Goal: Information Seeking & Learning: Learn about a topic

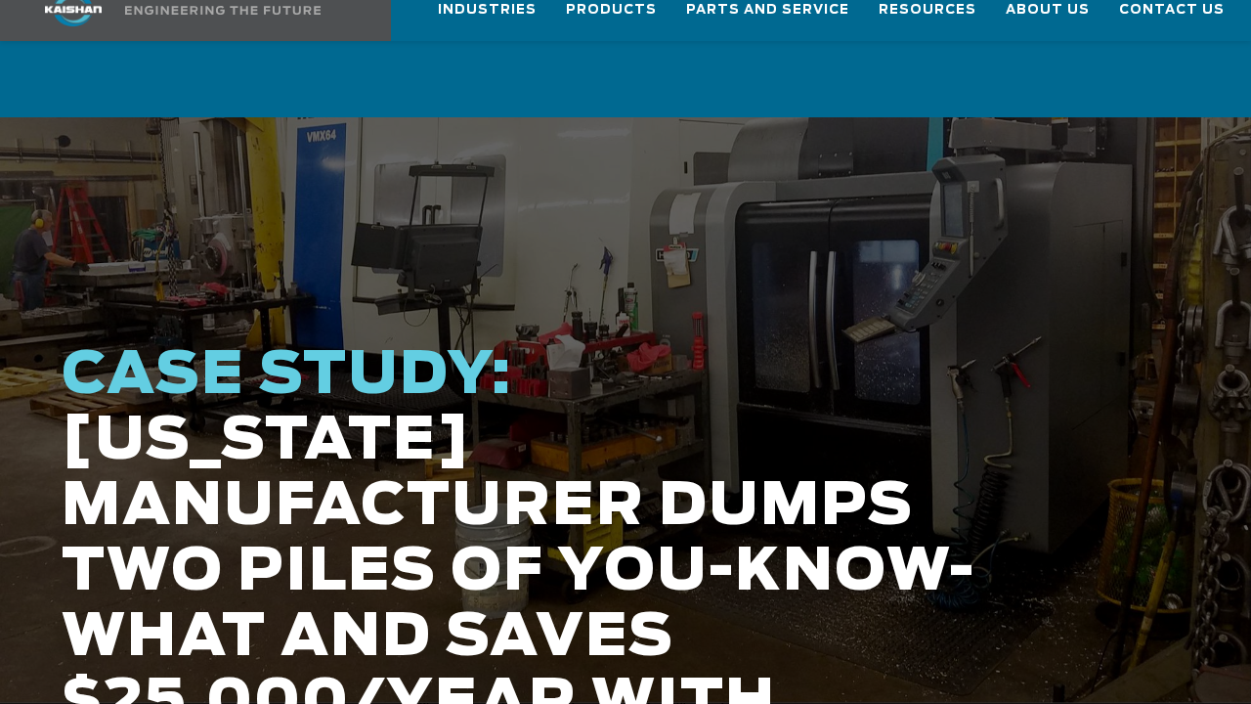
scroll to position [98, 0]
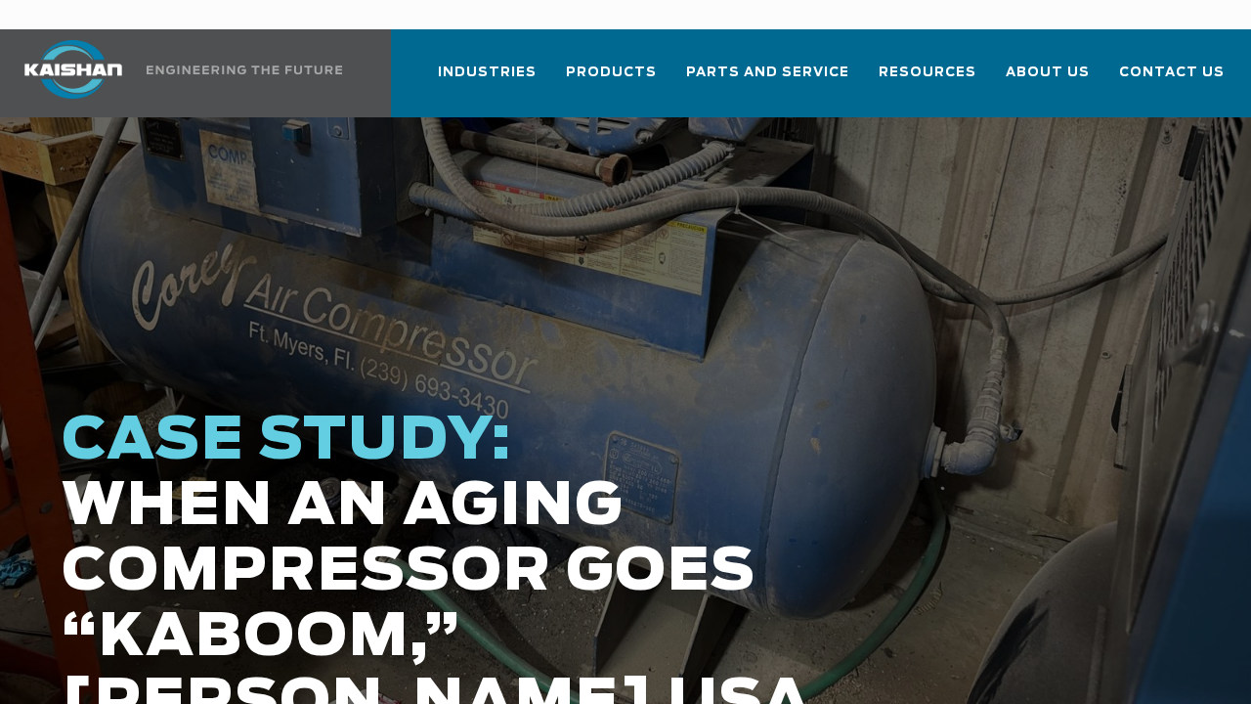
scroll to position [98, 0]
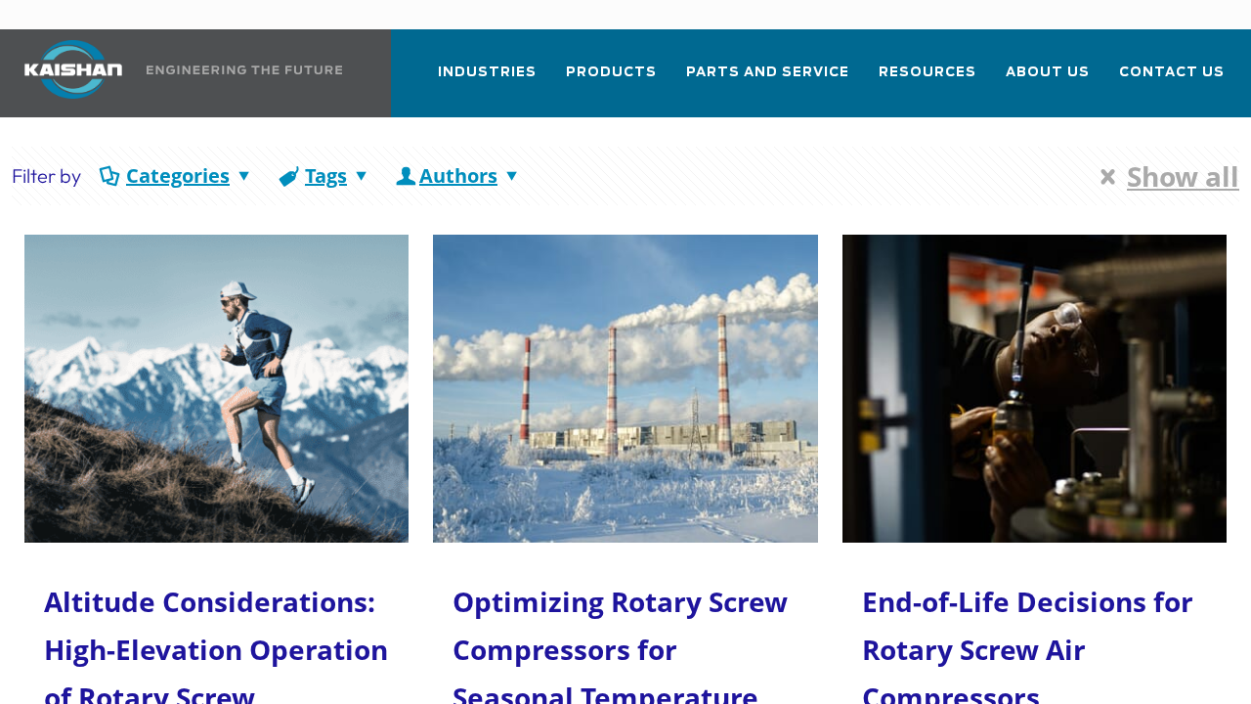
scroll to position [98, 0]
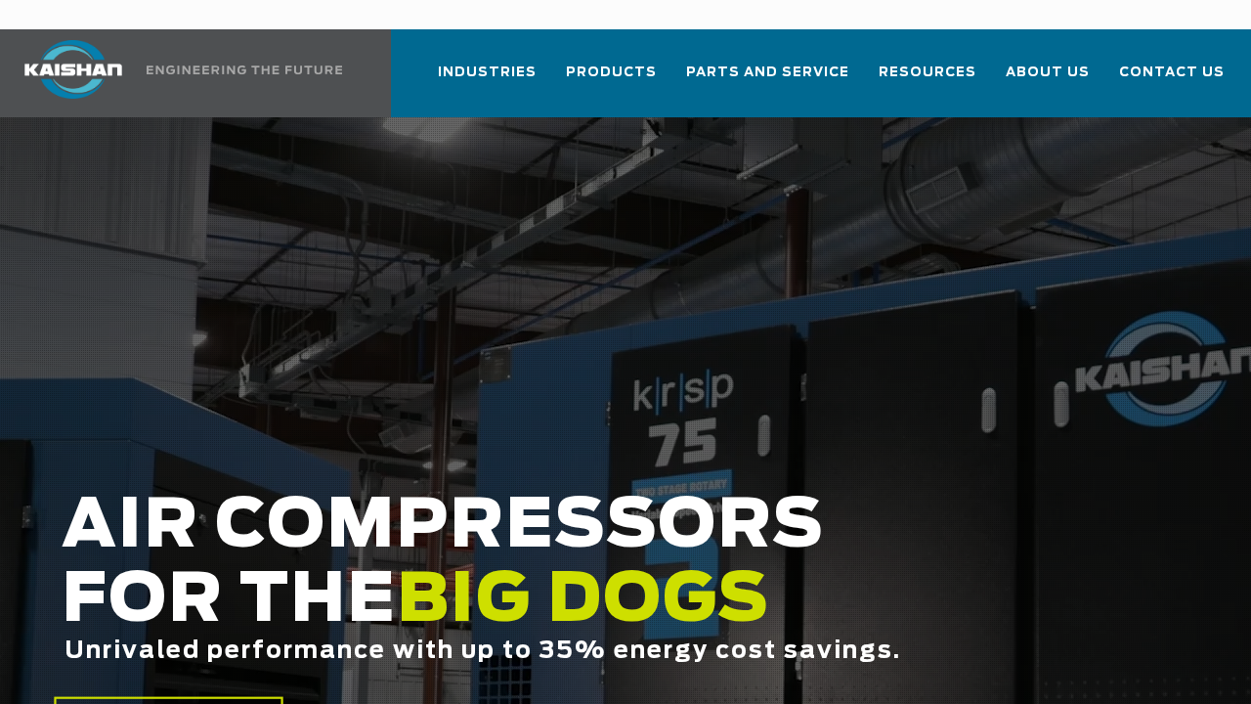
scroll to position [98, 0]
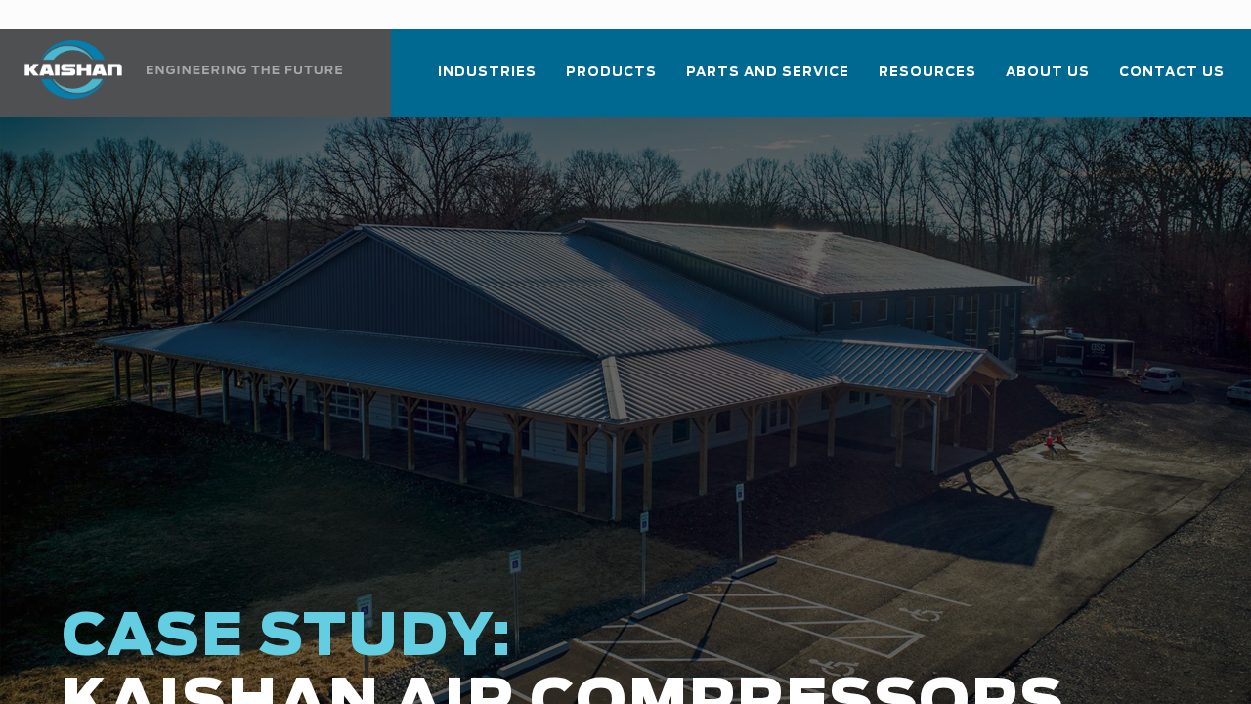
scroll to position [98, 0]
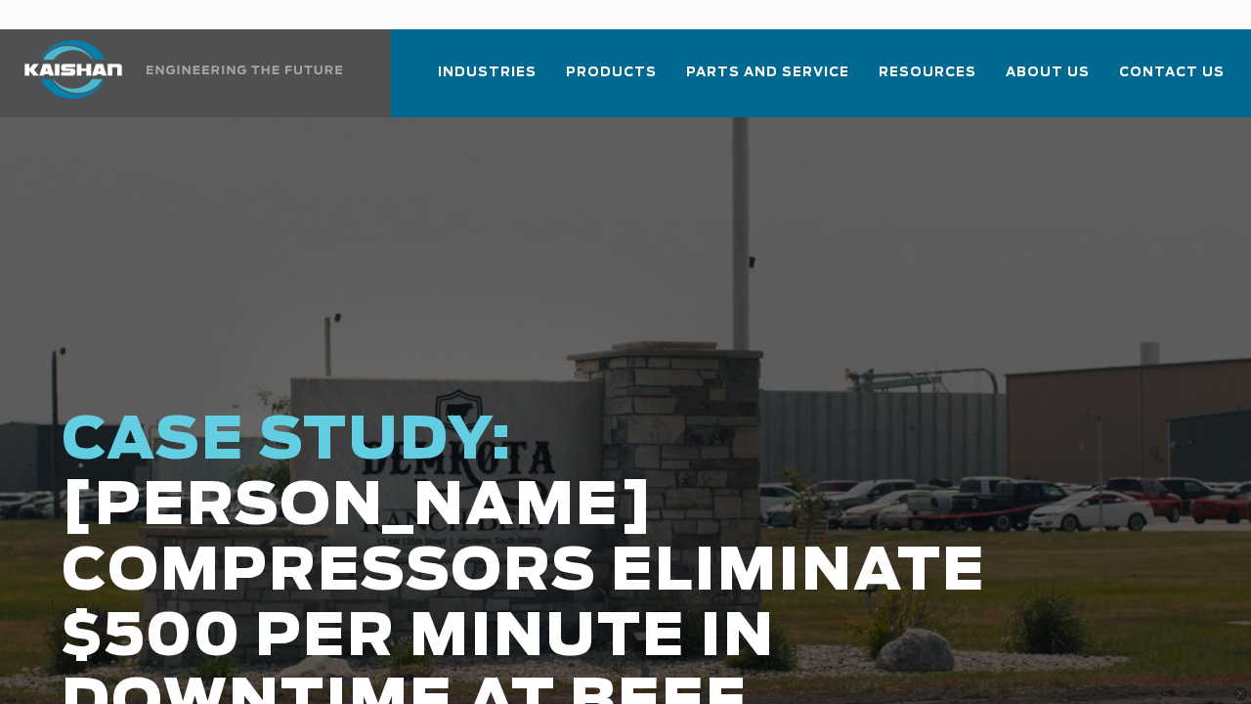
scroll to position [98, 0]
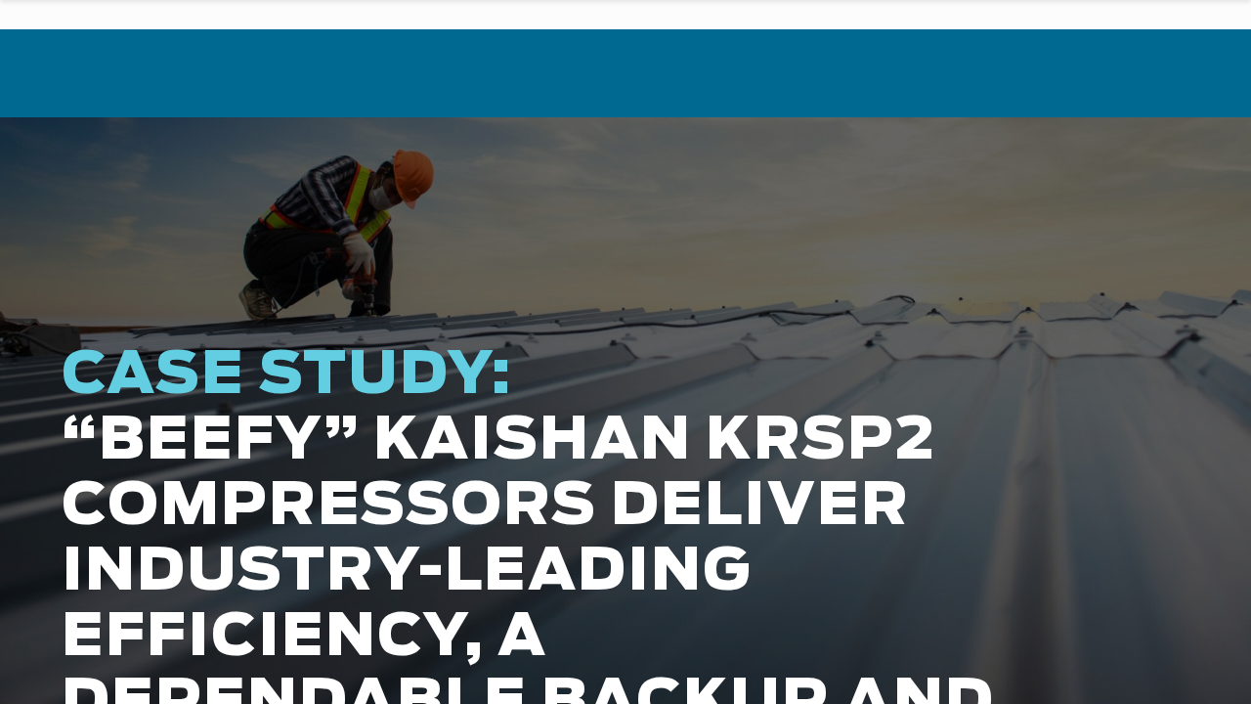
scroll to position [98, 0]
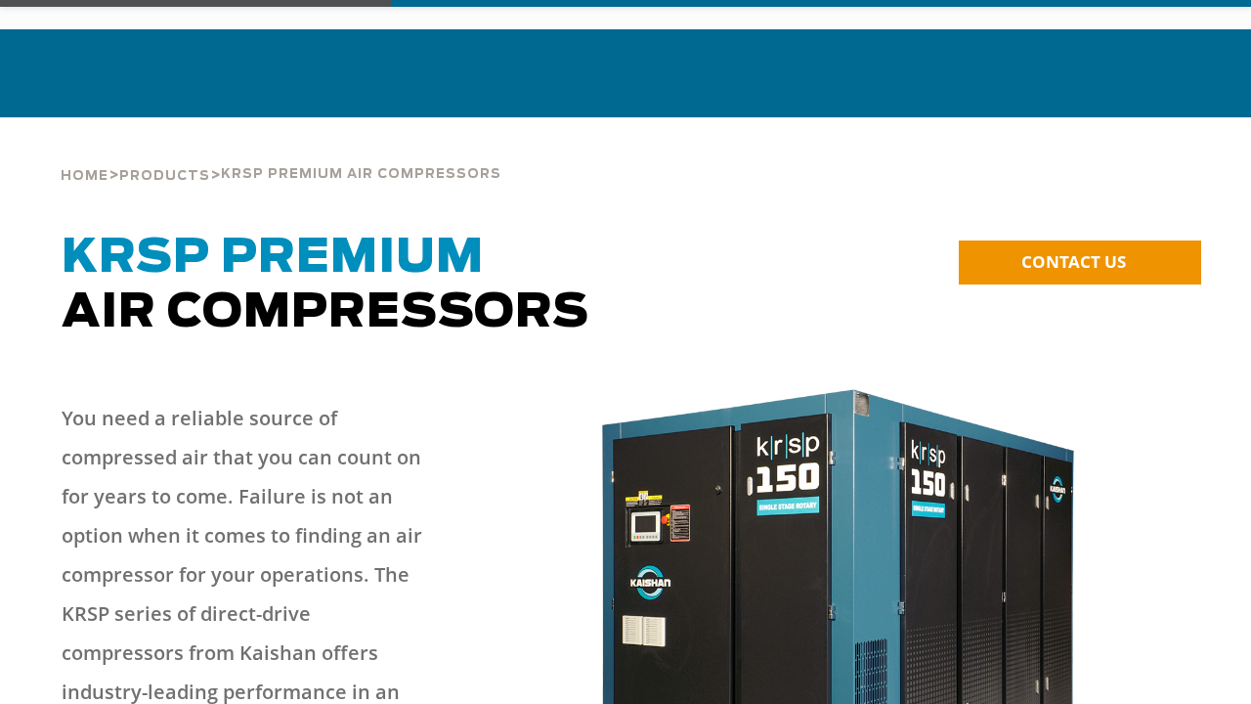
scroll to position [98, 0]
